Goal: Information Seeking & Learning: Learn about a topic

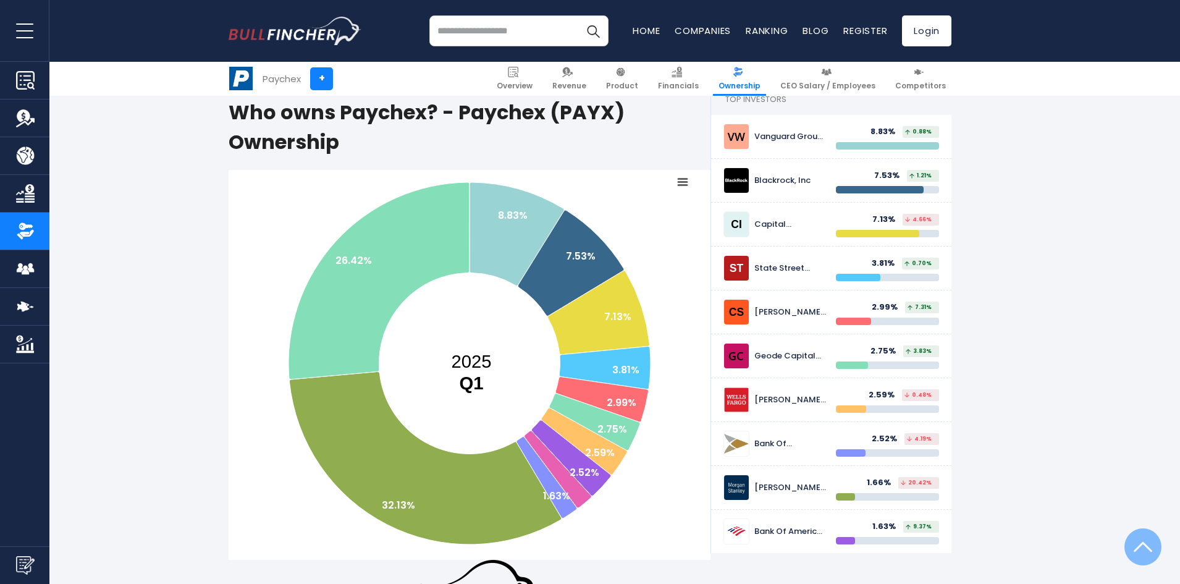
scroll to position [247, 0]
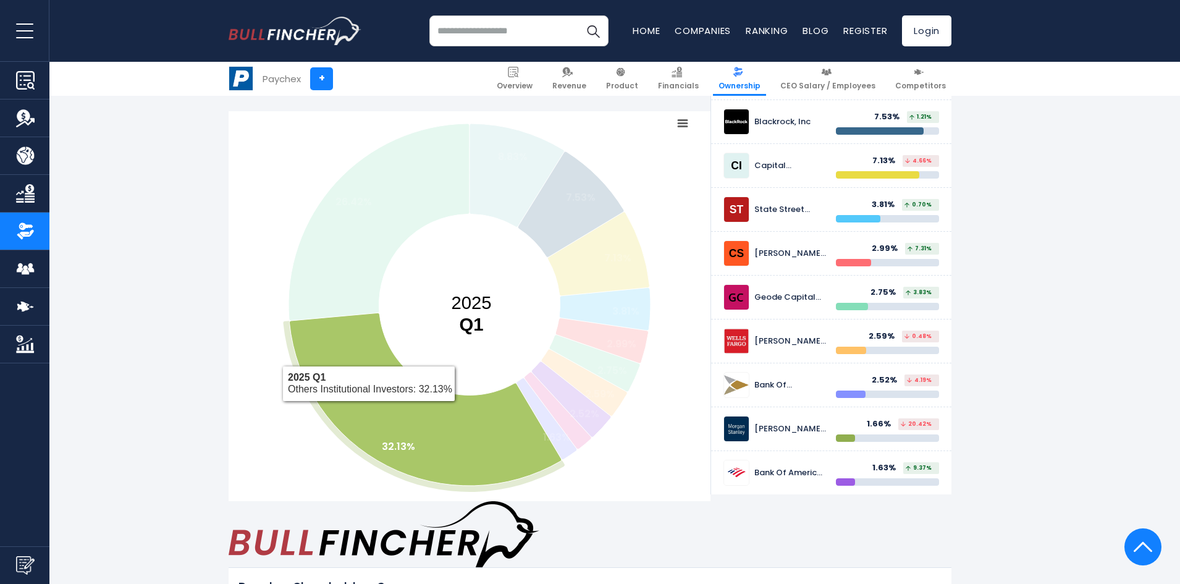
click at [377, 374] on icon at bounding box center [425, 399] width 272 height 173
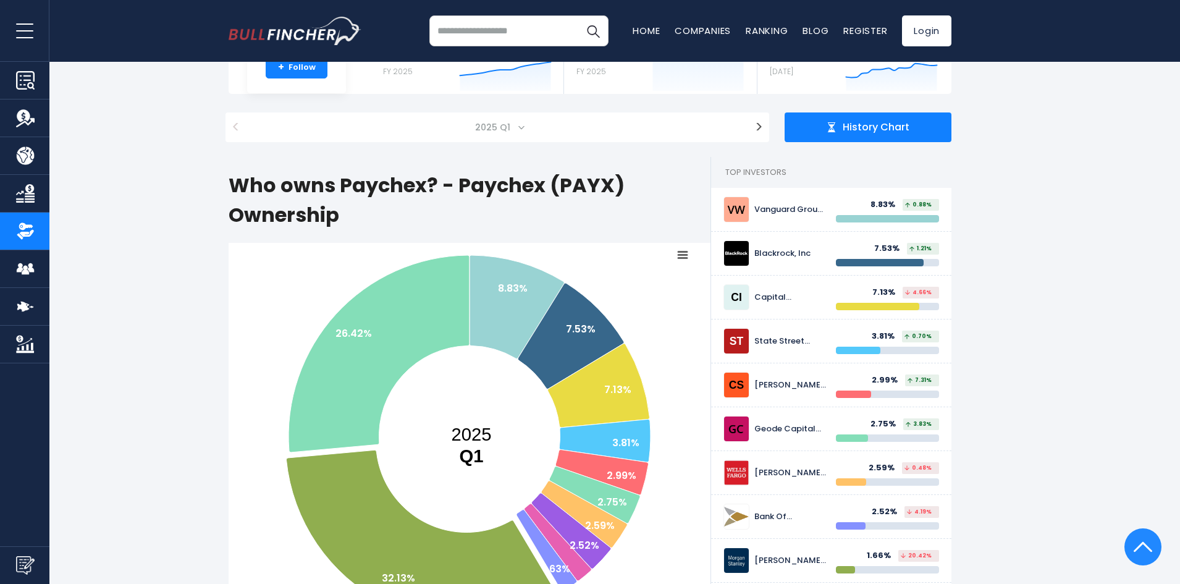
scroll to position [0, 0]
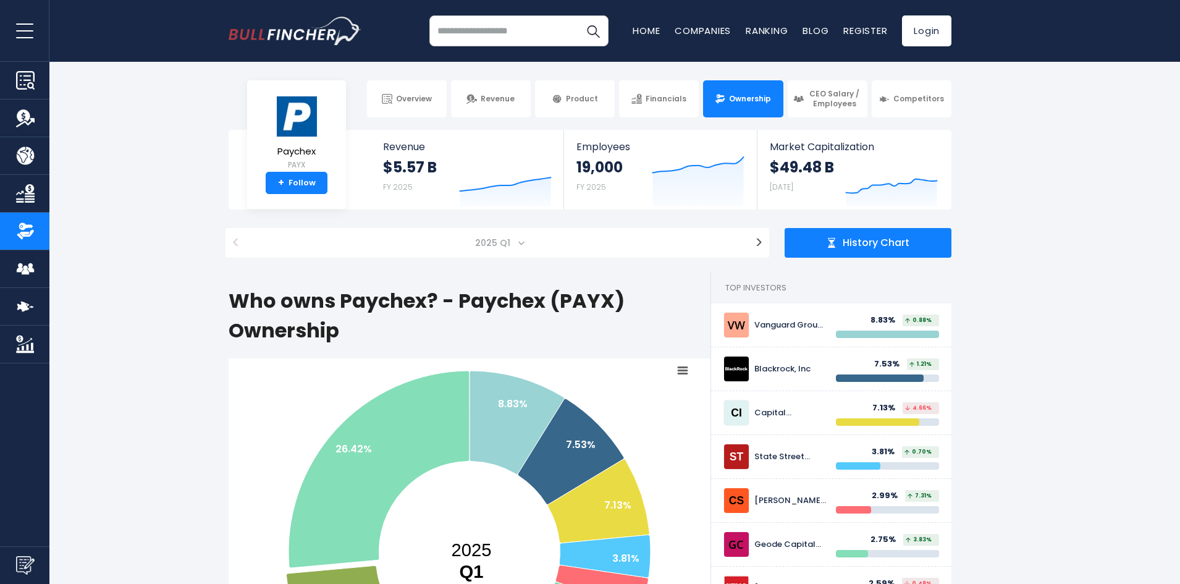
click at [25, 79] on img "Company Overview" at bounding box center [25, 80] width 19 height 19
click at [27, 118] on img "Company Revenue" at bounding box center [25, 118] width 19 height 19
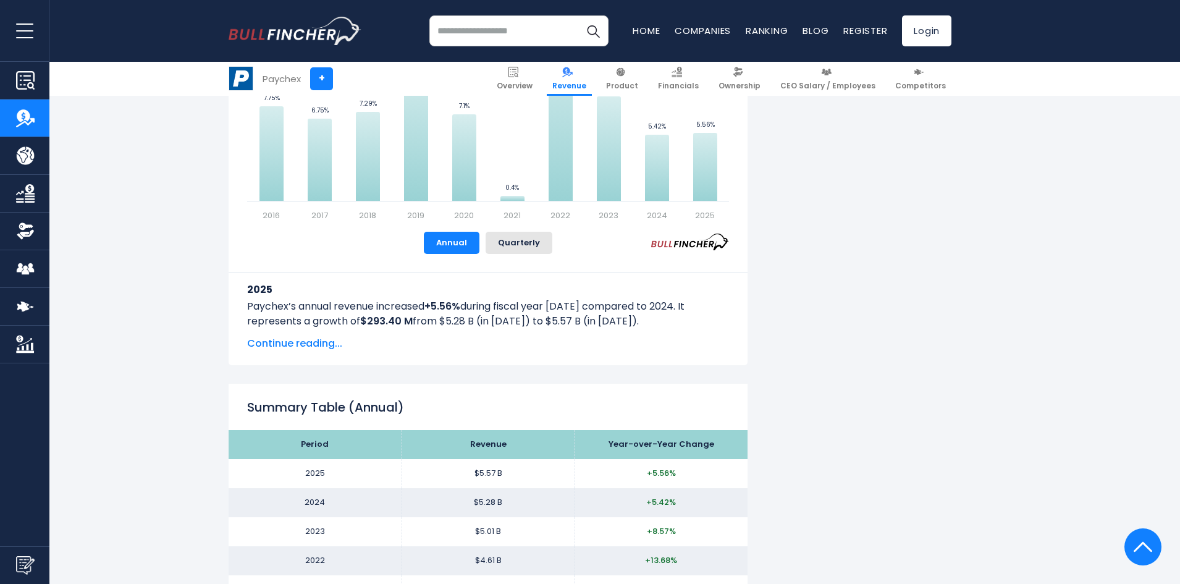
scroll to position [1112, 0]
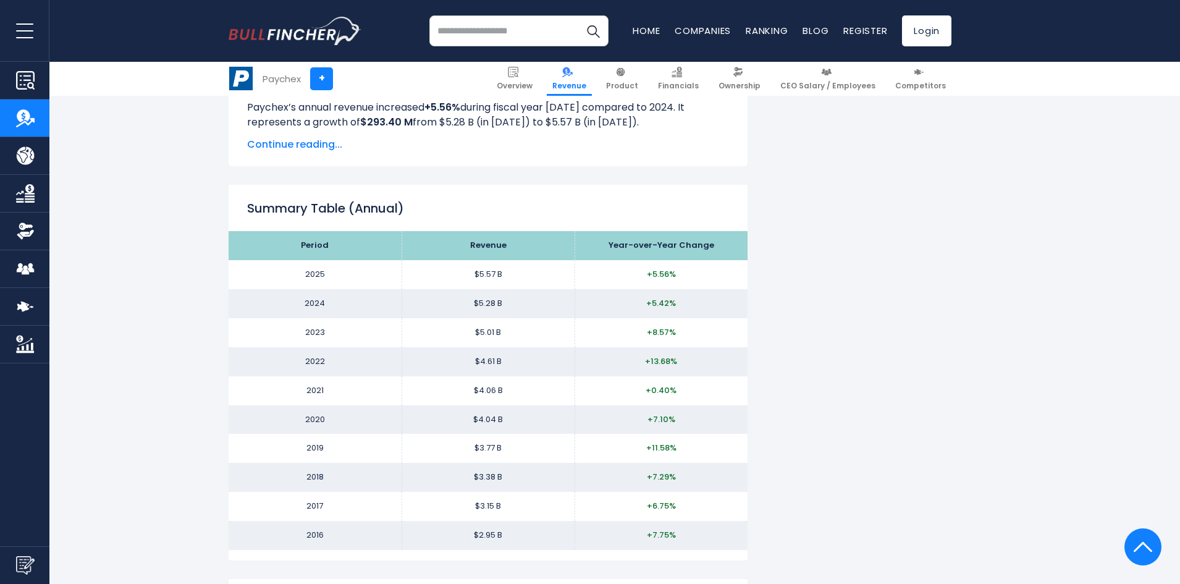
click at [38, 153] on link "Product" at bounding box center [24, 155] width 49 height 37
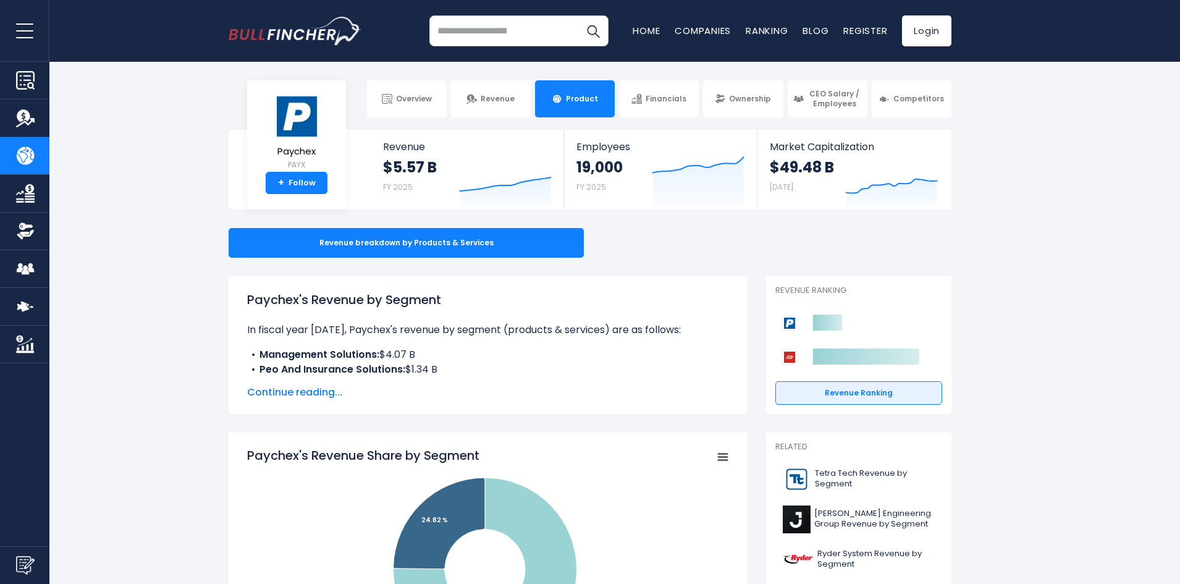
click at [32, 33] on button "open menu" at bounding box center [24, 30] width 49 height 61
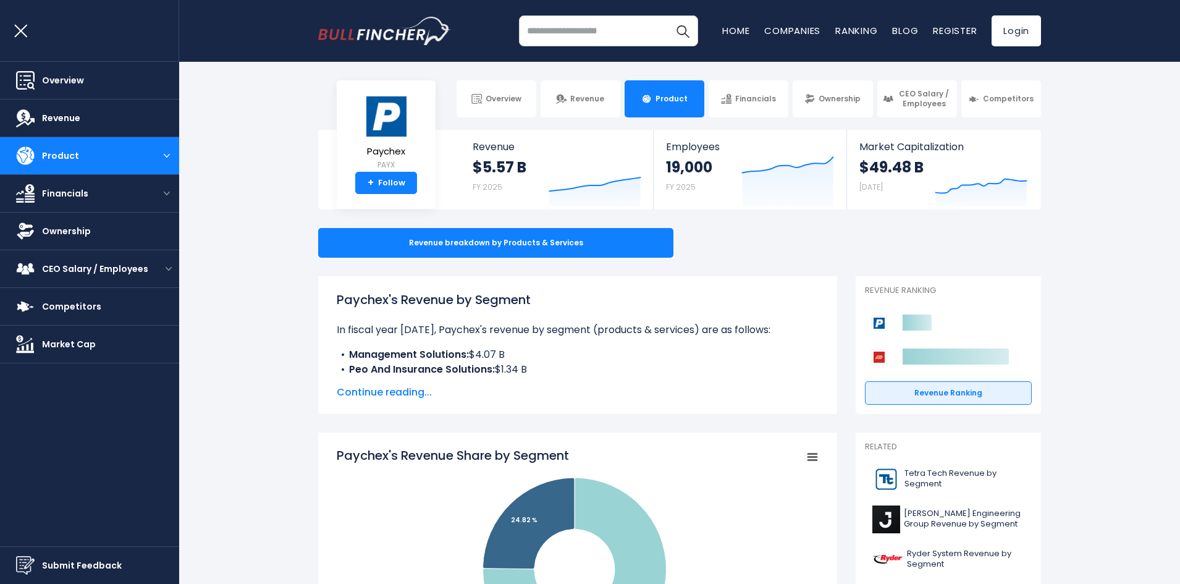
click at [32, 33] on button "open menu" at bounding box center [24, 30] width 49 height 61
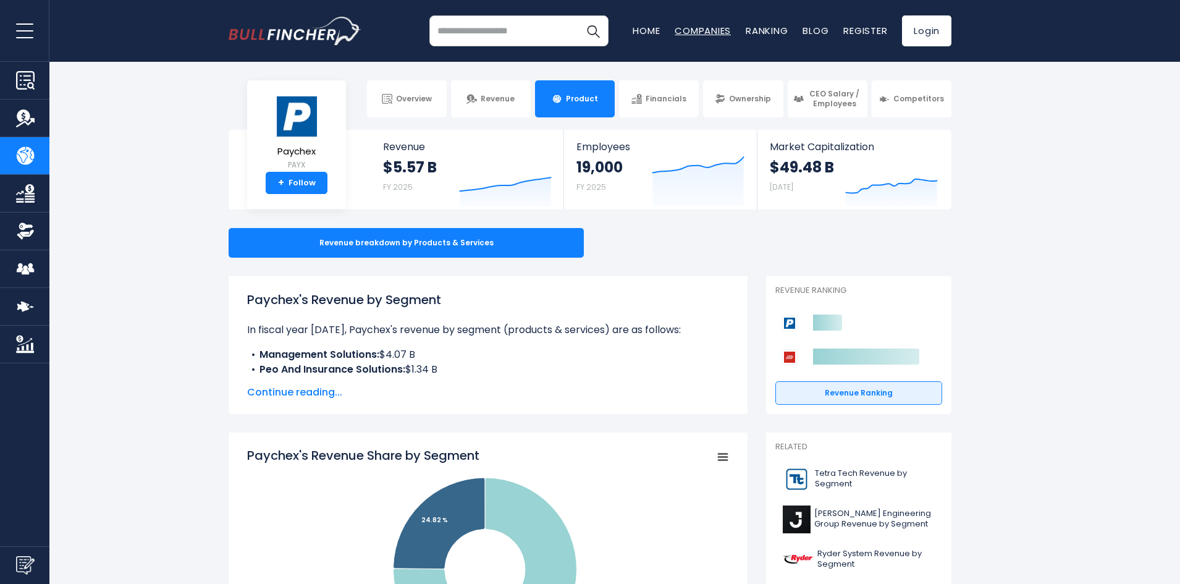
click at [683, 29] on link "Companies" at bounding box center [703, 30] width 56 height 13
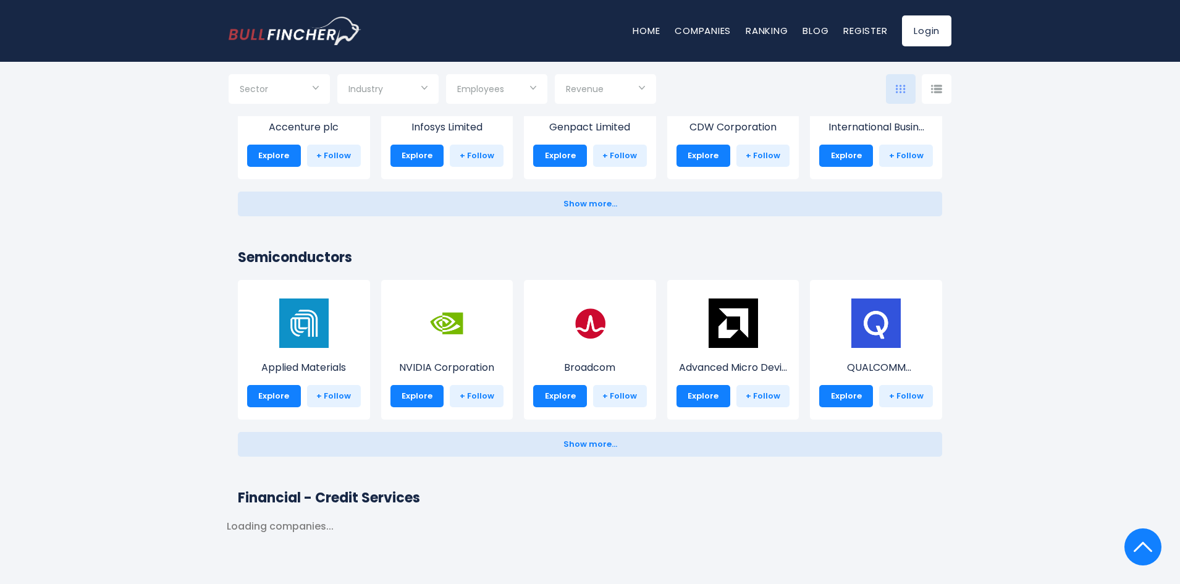
scroll to position [1545, 0]
